Goal: Task Accomplishment & Management: Use online tool/utility

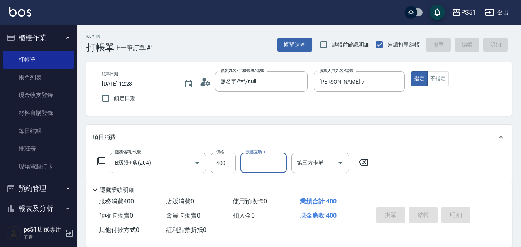
type input "[DATE] 13:09"
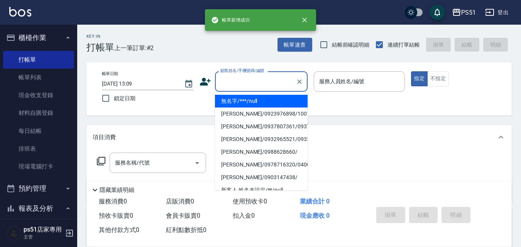
type input "無名字/***/null"
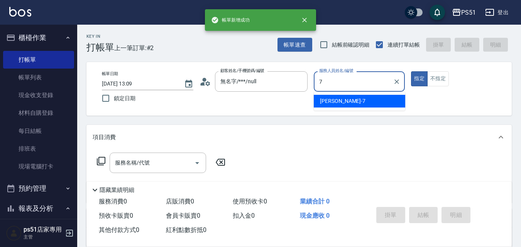
type input "[PERSON_NAME]-7"
type button "true"
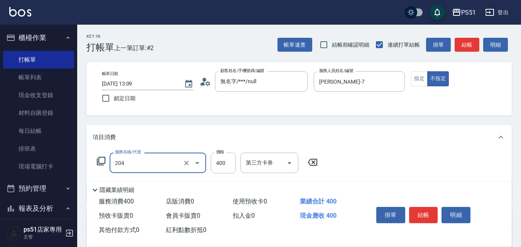
type input "B級洗+剪(204)"
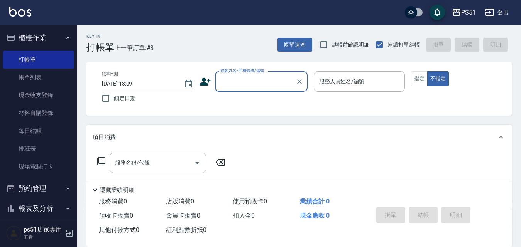
click at [267, 90] on div "顧客姓名/手機號碼/編號" at bounding box center [261, 81] width 93 height 20
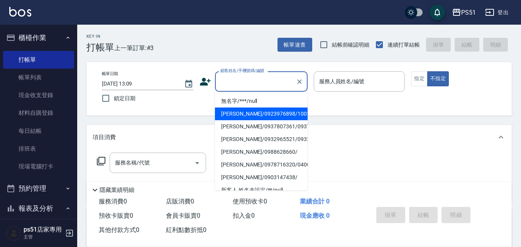
click at [283, 109] on li "[PERSON_NAME]/0923976898/100165" at bounding box center [261, 114] width 93 height 13
type input "[PERSON_NAME]/0923976898/100165"
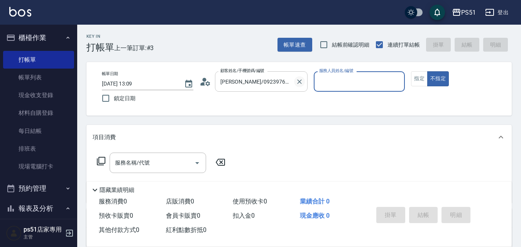
click at [300, 84] on icon "Clear" at bounding box center [300, 82] width 8 height 8
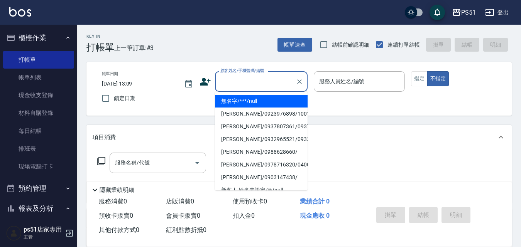
click at [277, 85] on input "顧客姓名/手機號碼/編號" at bounding box center [255, 82] width 74 height 14
click at [274, 102] on li "無名字/***/null" at bounding box center [261, 101] width 93 height 13
type input "無名字/***/null"
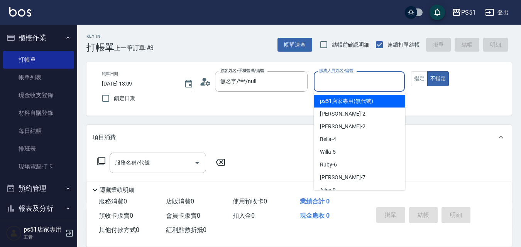
click at [349, 88] on input "服務人員姓名/編號" at bounding box center [359, 82] width 85 height 14
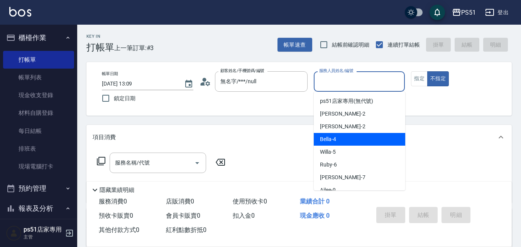
click at [335, 142] on span "Bella -4" at bounding box center [328, 139] width 16 height 8
type input "Bella-4"
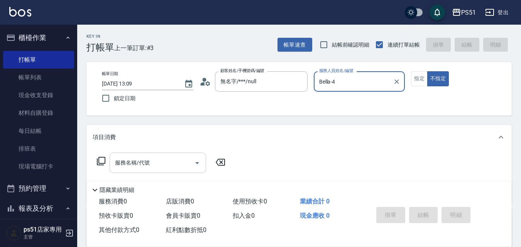
click at [161, 170] on input "服務名稱/代號" at bounding box center [152, 163] width 78 height 14
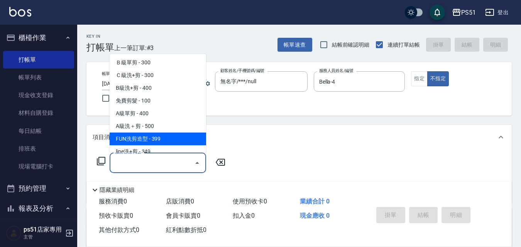
scroll to position [270, 0]
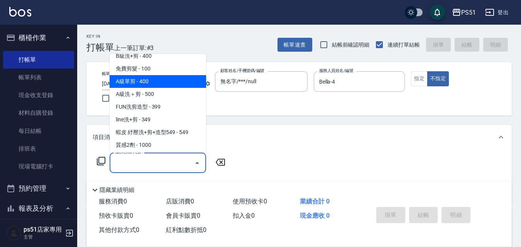
click at [154, 76] on span "A級單剪 - 400" at bounding box center [158, 81] width 96 height 13
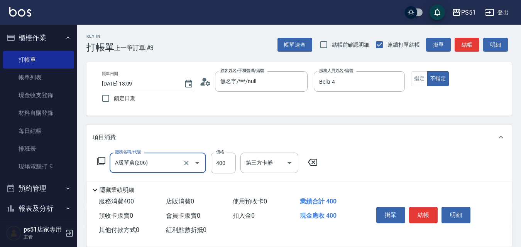
click at [159, 163] on input "A級單剪(206)" at bounding box center [147, 163] width 68 height 14
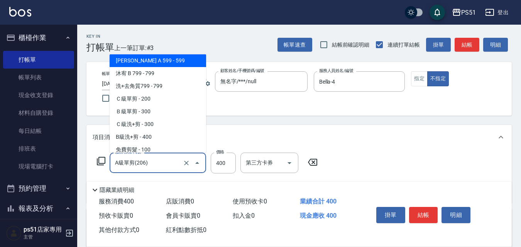
scroll to position [205, 0]
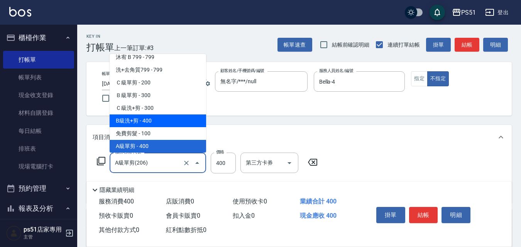
click at [159, 118] on span "B級洗+剪 - 400" at bounding box center [158, 121] width 96 height 13
type input "B級洗+剪(204)"
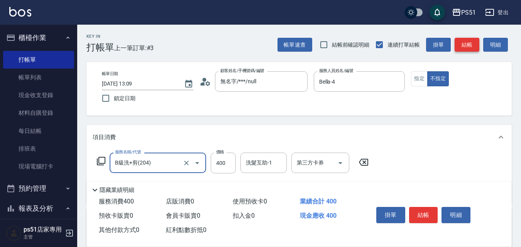
click at [463, 47] on button "結帳" at bounding box center [467, 45] width 25 height 14
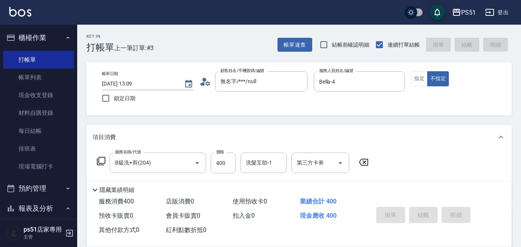
type input "[DATE] 13:49"
